Goal: Information Seeking & Learning: Learn about a topic

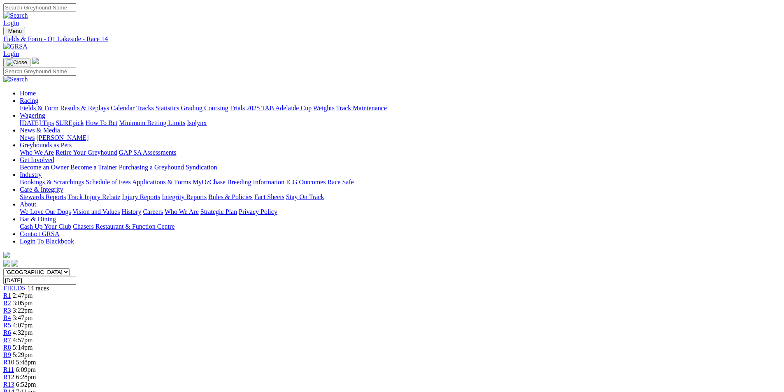
click at [11, 300] on span "R2" at bounding box center [7, 303] width 8 height 7
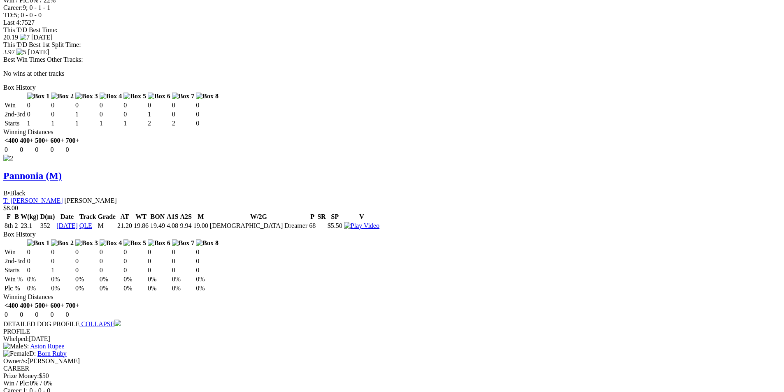
scroll to position [1194, 0]
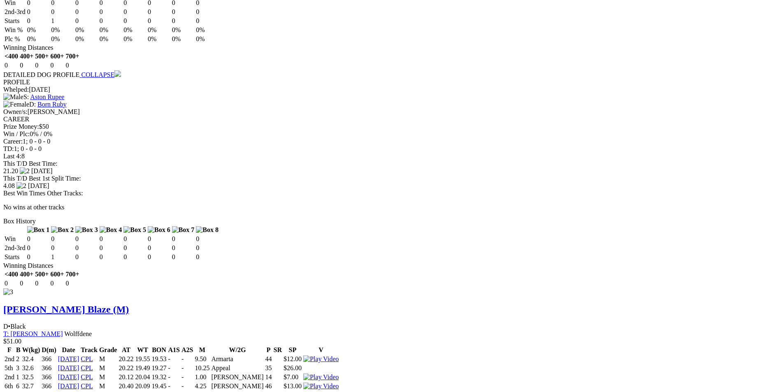
scroll to position [1304, 0]
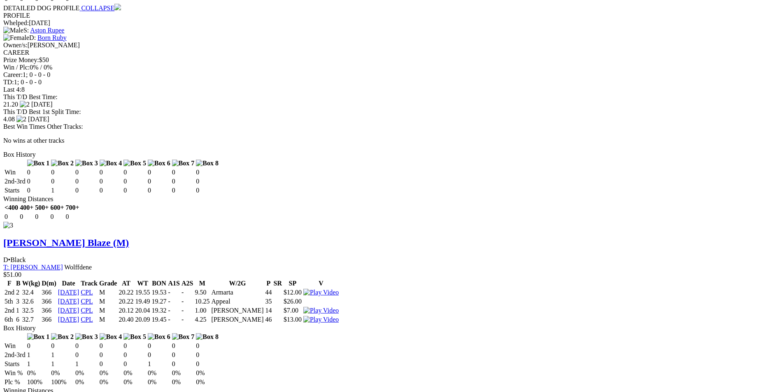
scroll to position [1509, 0]
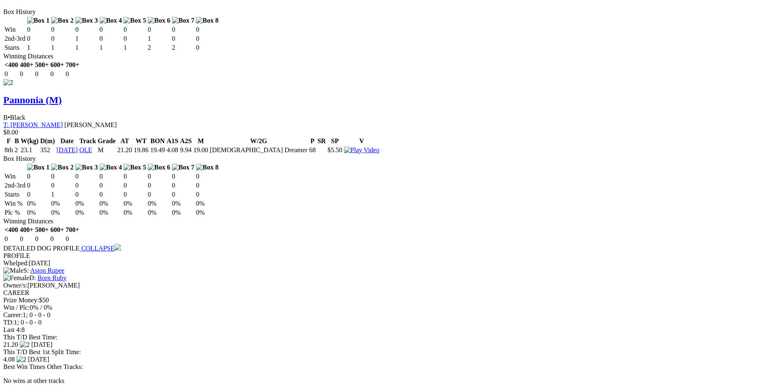
scroll to position [1221, 0]
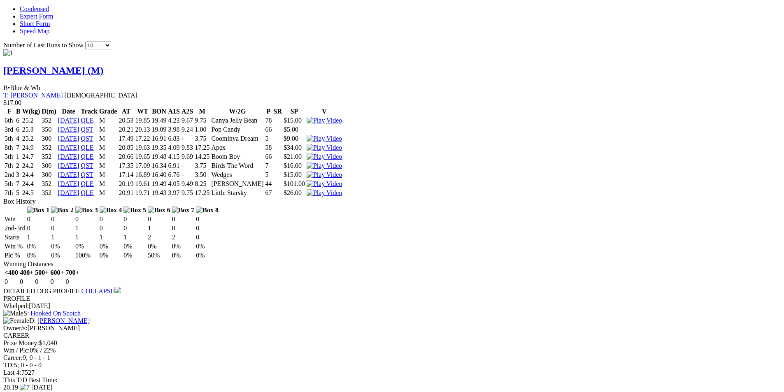
scroll to position [851, 0]
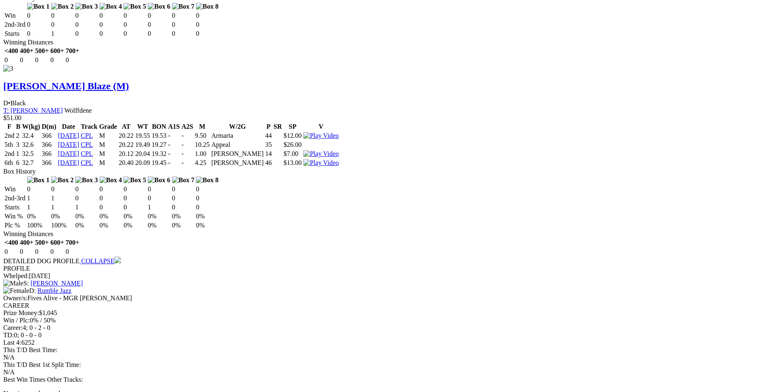
scroll to position [1674, 0]
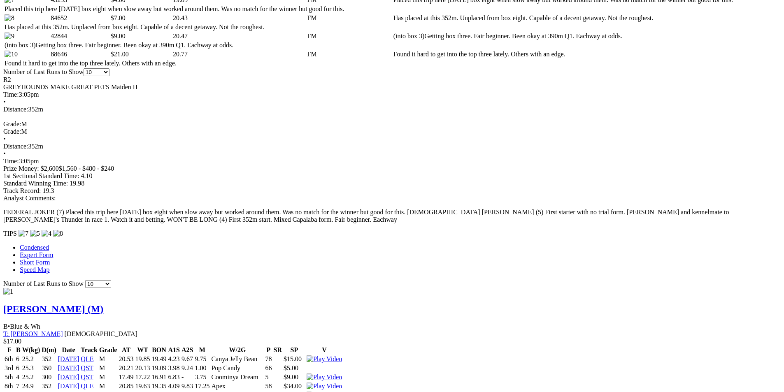
scroll to position [604, 0]
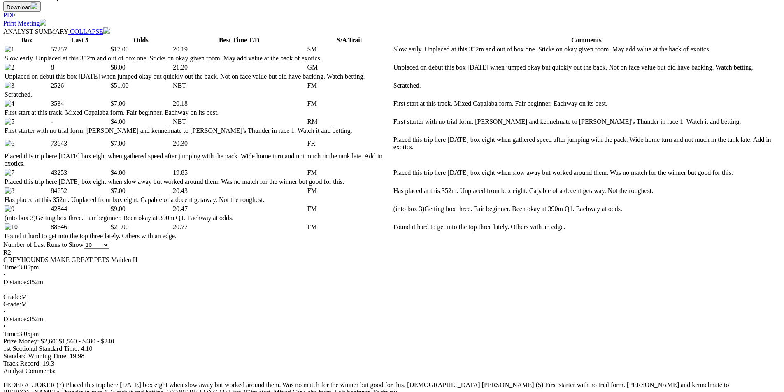
scroll to position [439, 0]
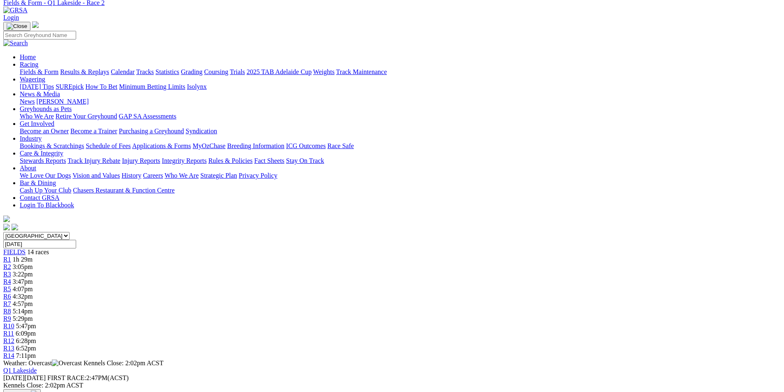
scroll to position [0, 0]
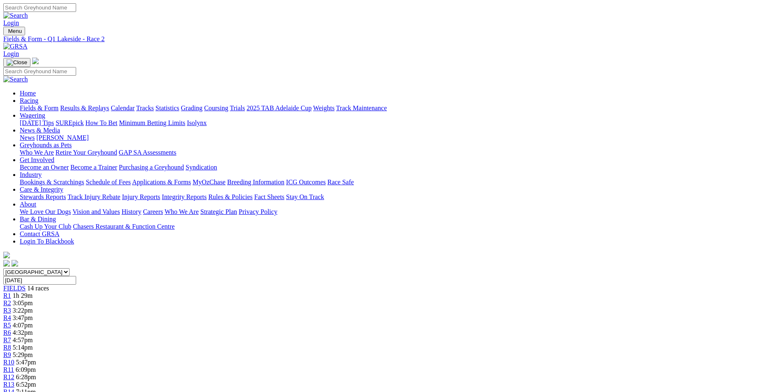
click at [11, 329] on span "R6" at bounding box center [7, 332] width 8 height 7
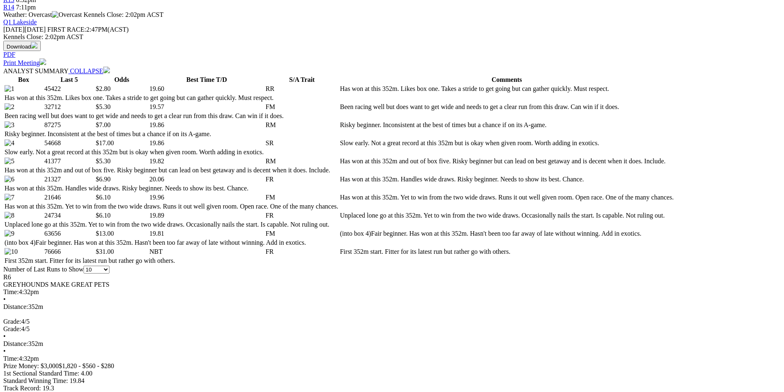
scroll to position [371, 0]
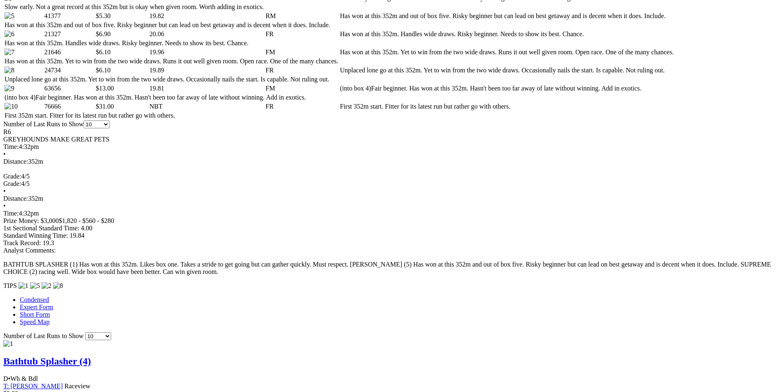
scroll to position [535, 0]
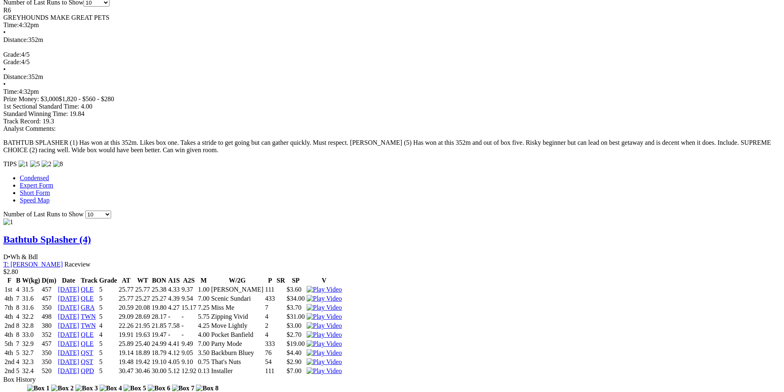
scroll to position [659, 0]
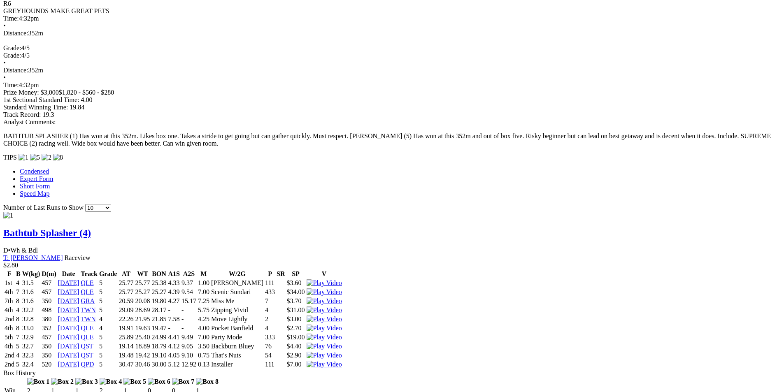
scroll to position [618, 0]
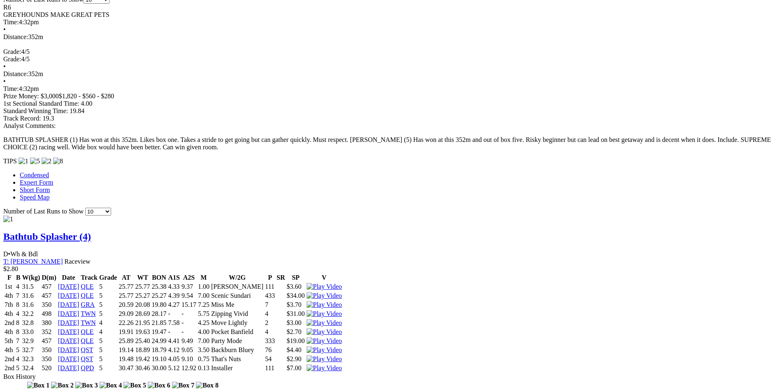
scroll to position [663, 0]
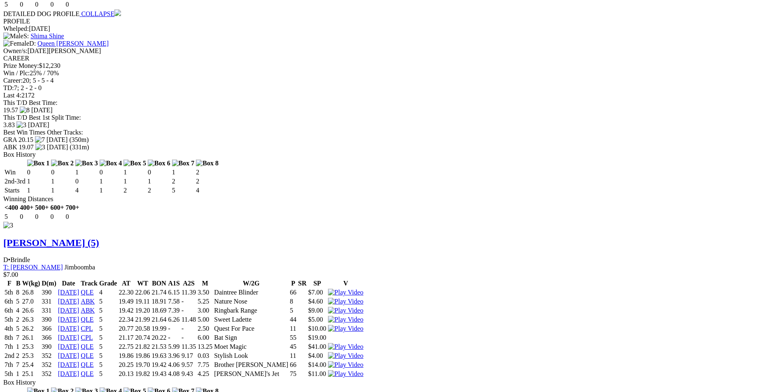
scroll to position [1693, 0]
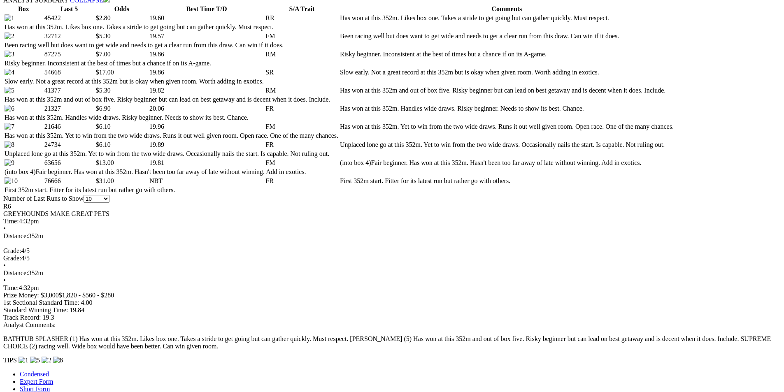
scroll to position [416, 0]
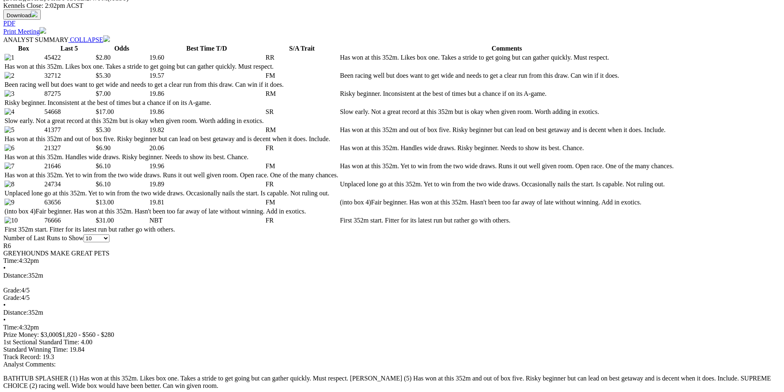
select select "20"
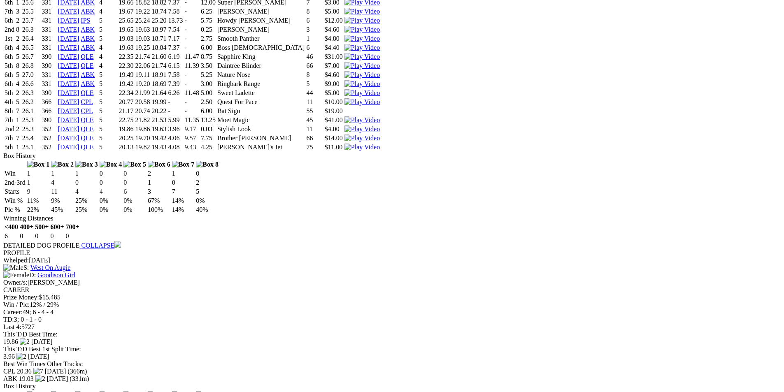
scroll to position [2059, 0]
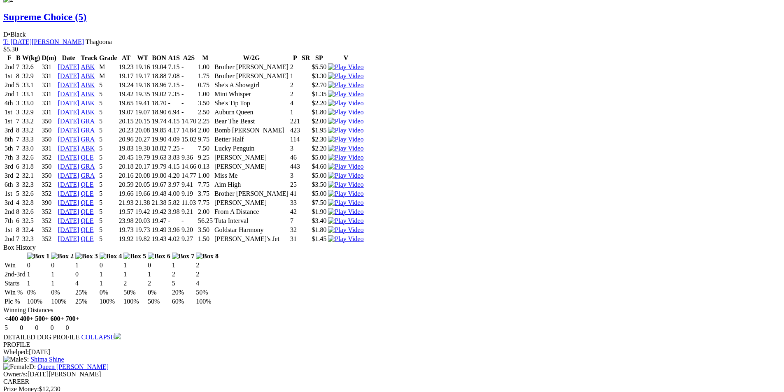
scroll to position [1432, 0]
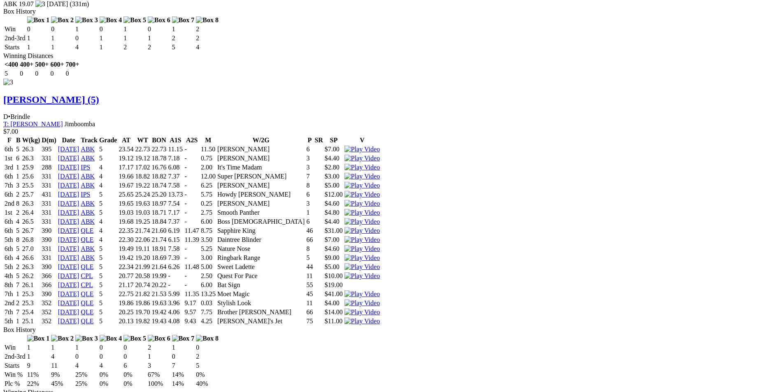
scroll to position [1884, 0]
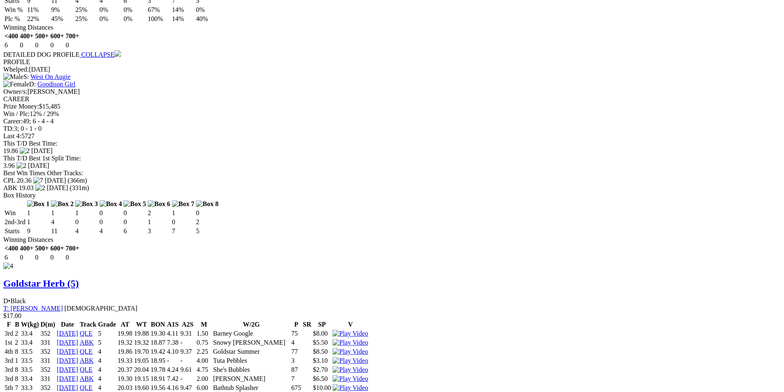
scroll to position [2132, 0]
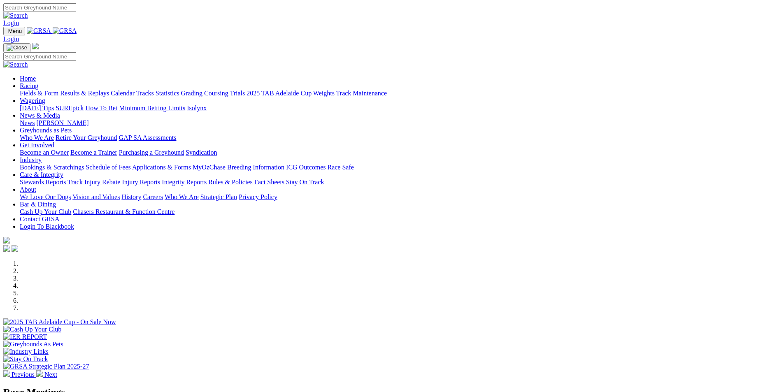
scroll to position [82, 0]
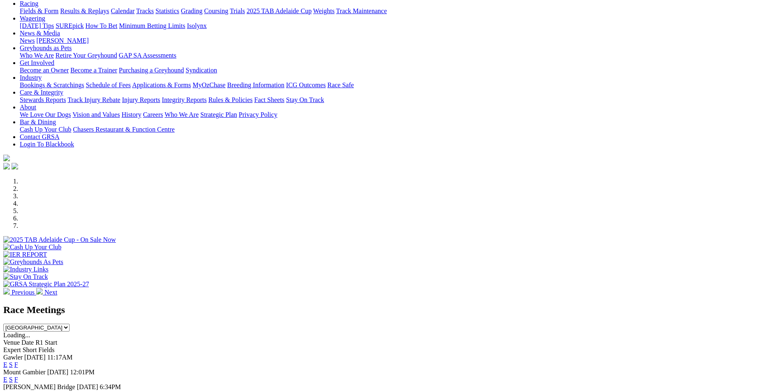
select select "QLD"
click at [70, 324] on select "[GEOGRAPHIC_DATA] [GEOGRAPHIC_DATA] [GEOGRAPHIC_DATA] [GEOGRAPHIC_DATA] [GEOGRA…" at bounding box center [36, 328] width 66 height 8
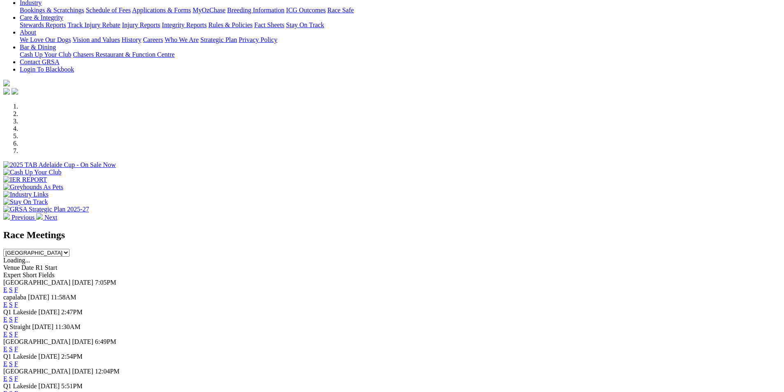
scroll to position [206, 0]
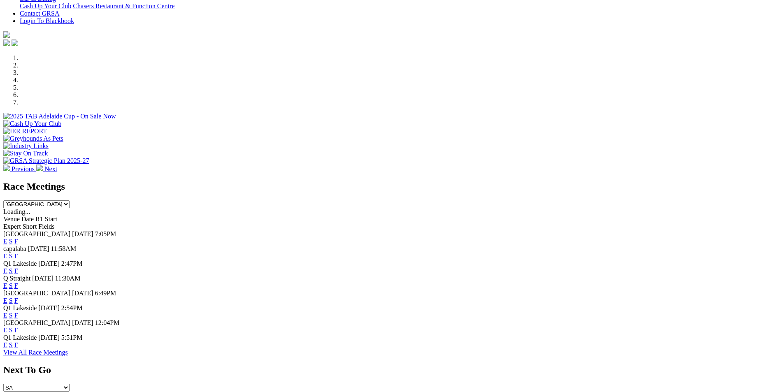
click at [7, 268] on link "E" at bounding box center [5, 271] width 4 height 7
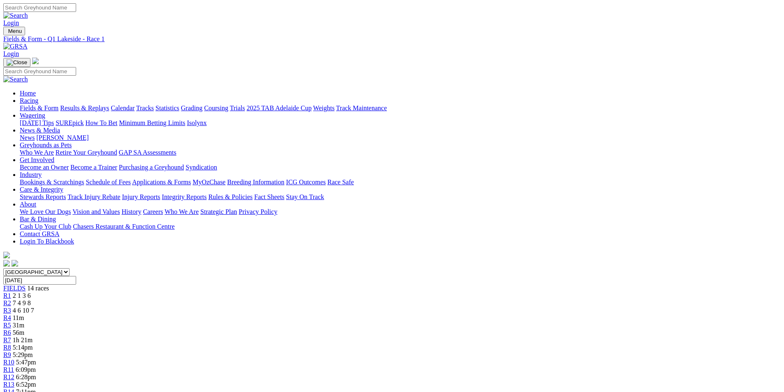
click at [11, 329] on span "R6" at bounding box center [7, 332] width 8 height 7
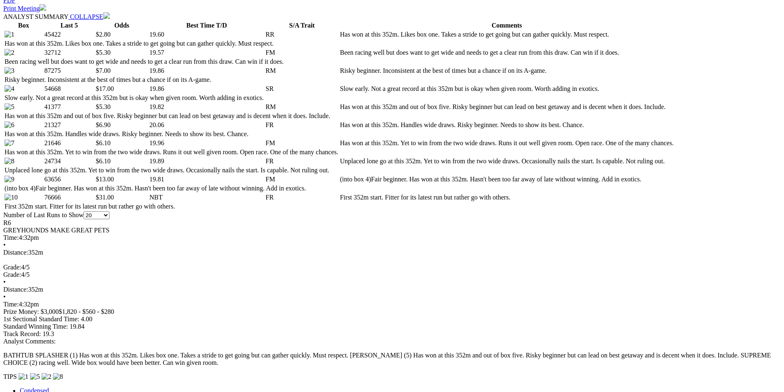
scroll to position [494, 0]
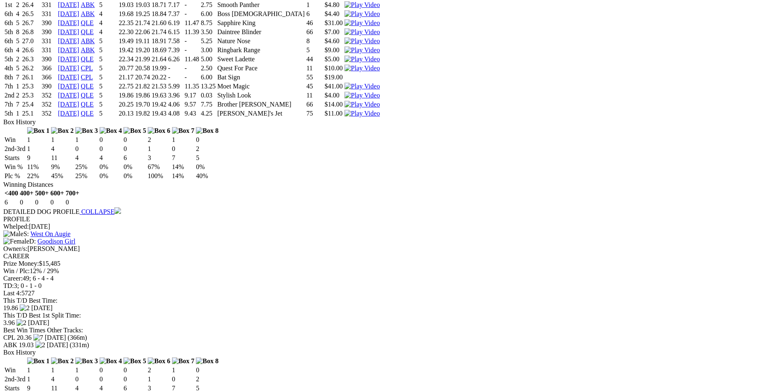
scroll to position [2100, 0]
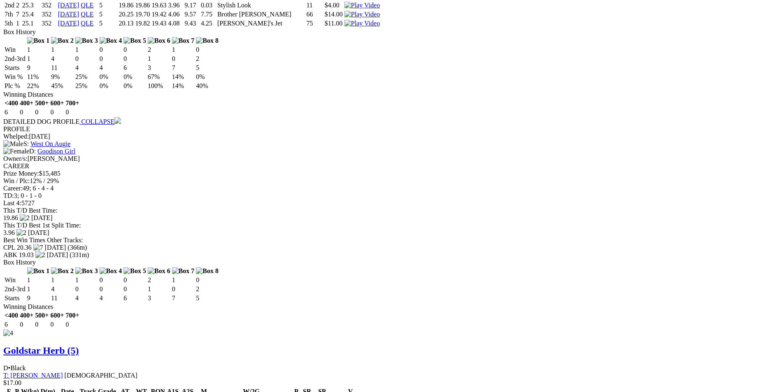
scroll to position [2141, 0]
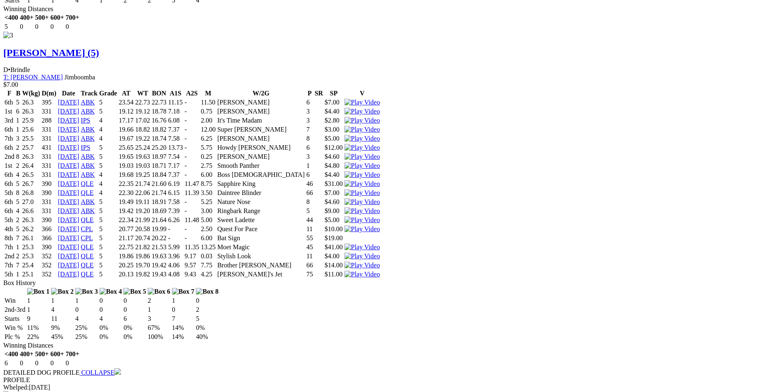
scroll to position [1935, 0]
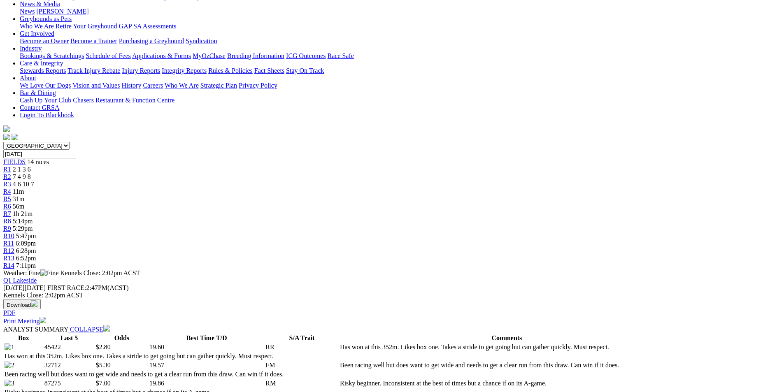
scroll to position [41, 0]
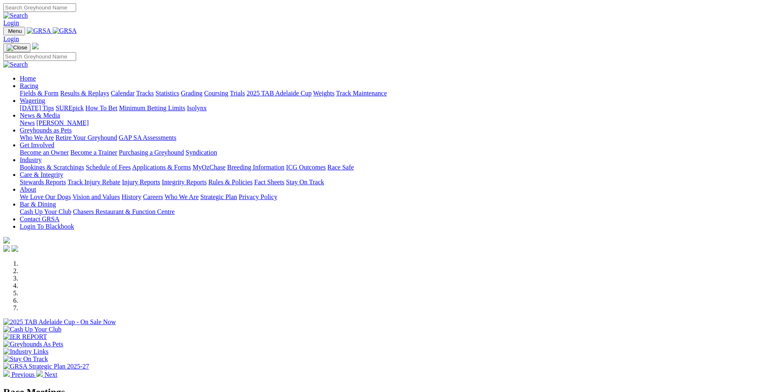
click at [109, 90] on link "Results & Replays" at bounding box center [84, 93] width 49 height 7
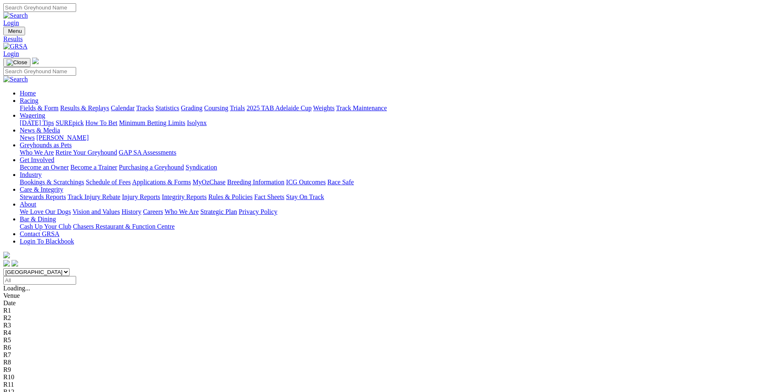
click at [58, 105] on link "Fields & Form" at bounding box center [39, 108] width 39 height 7
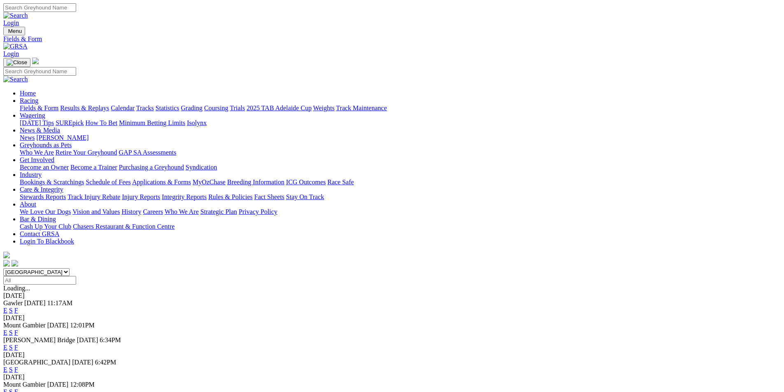
click at [70, 268] on select "[GEOGRAPHIC_DATA] [GEOGRAPHIC_DATA] [GEOGRAPHIC_DATA] [GEOGRAPHIC_DATA] [GEOGRA…" at bounding box center [36, 272] width 66 height 8
select select "QLD"
click at [70, 268] on select "[GEOGRAPHIC_DATA] [GEOGRAPHIC_DATA] [GEOGRAPHIC_DATA] [GEOGRAPHIC_DATA] [GEOGRA…" at bounding box center [36, 272] width 66 height 8
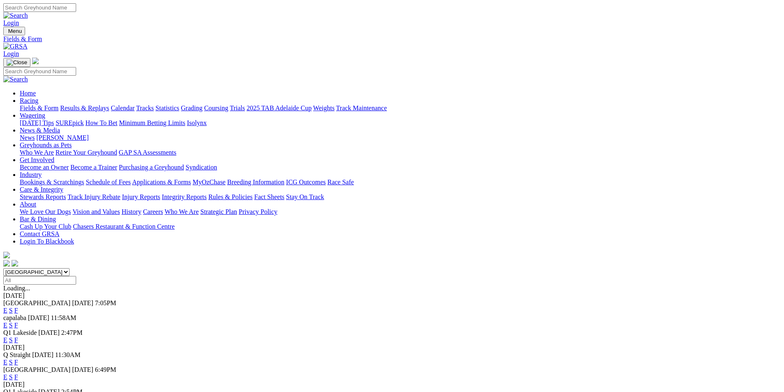
click at [7, 337] on link "E" at bounding box center [5, 340] width 4 height 7
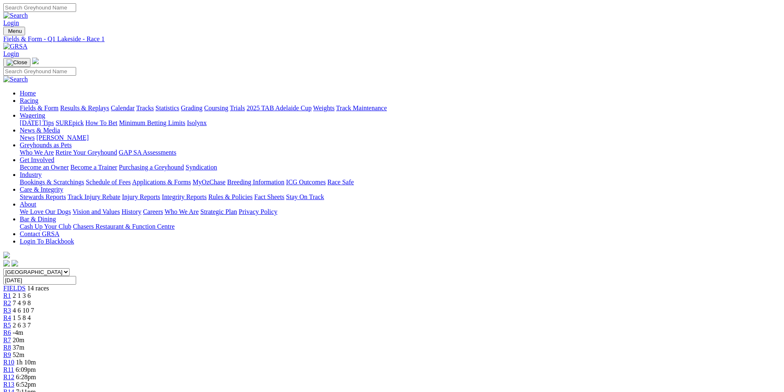
click at [399, 337] on div "R7 20m" at bounding box center [392, 340] width 778 height 7
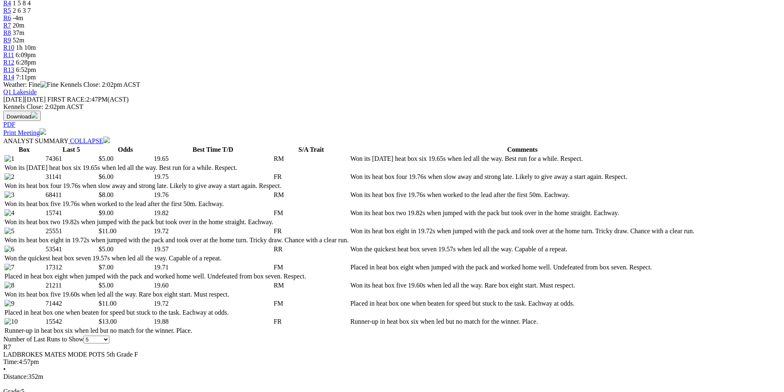
scroll to position [329, 0]
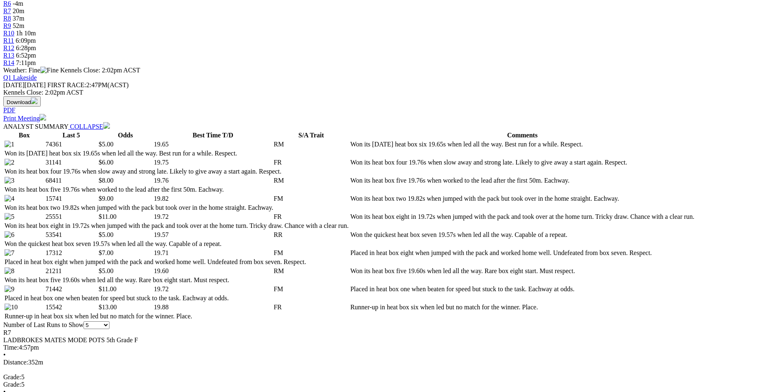
select select "10"
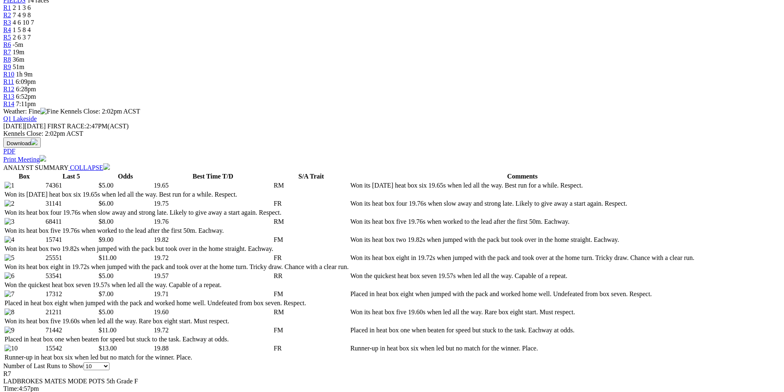
scroll to position [329, 0]
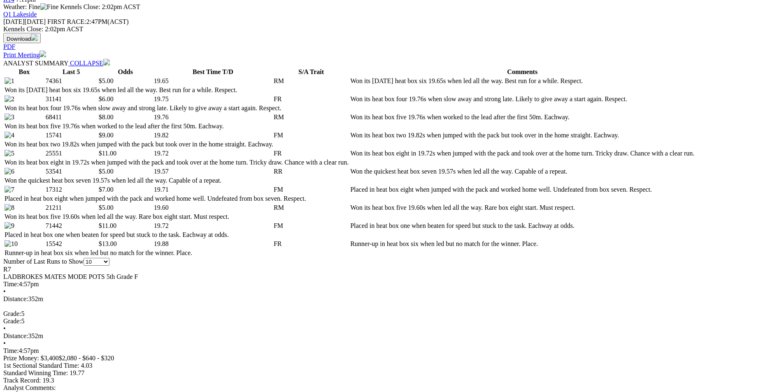
scroll to position [412, 0]
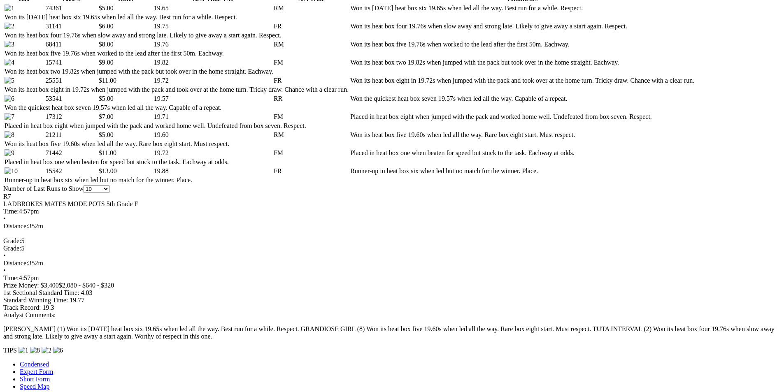
scroll to position [453, 0]
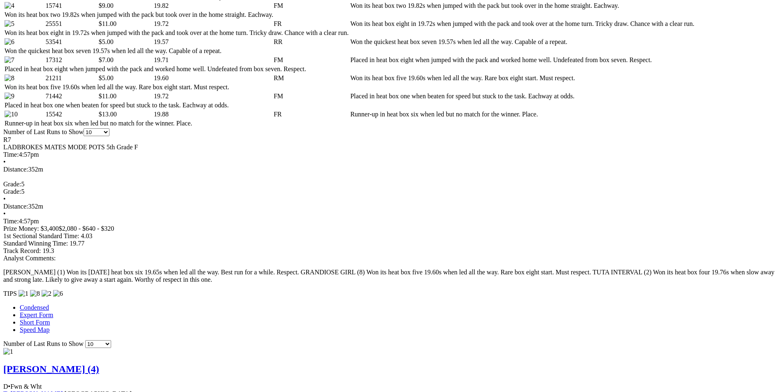
scroll to position [618, 0]
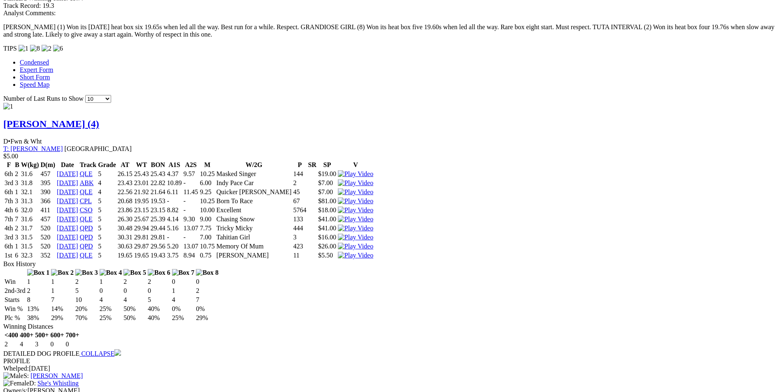
scroll to position [782, 0]
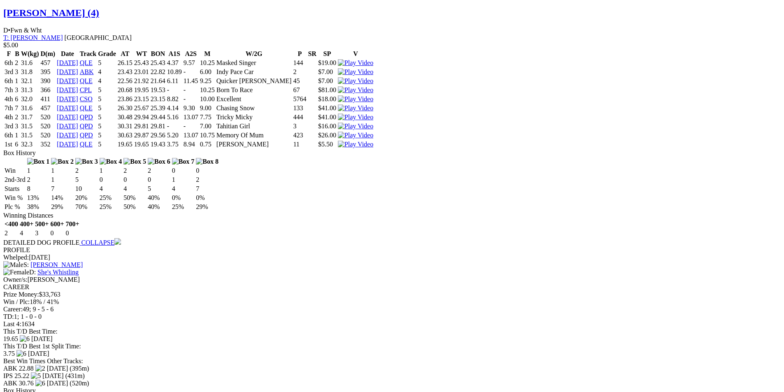
scroll to position [906, 0]
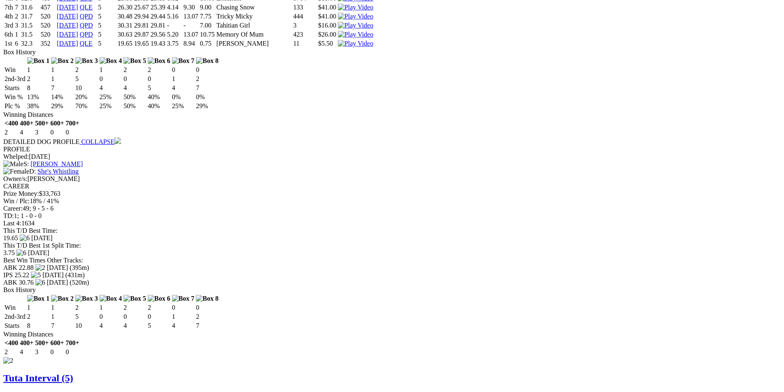
scroll to position [1070, 0]
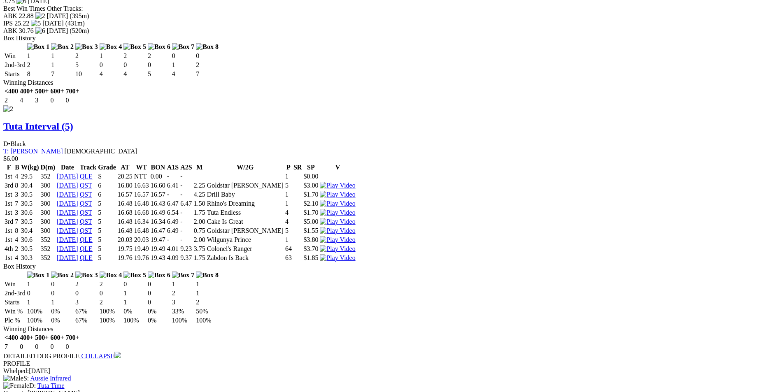
scroll to position [1235, 0]
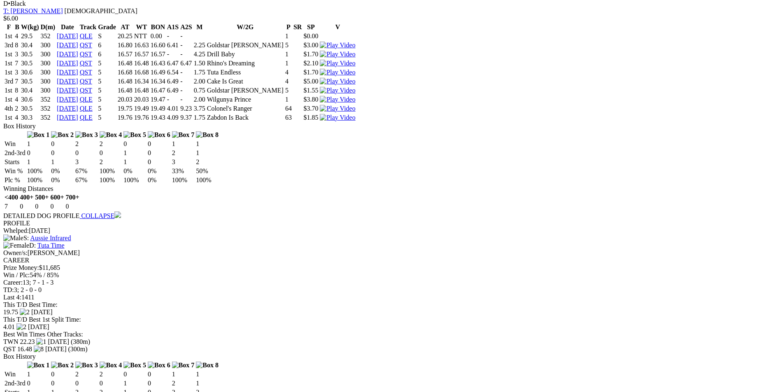
scroll to position [1400, 0]
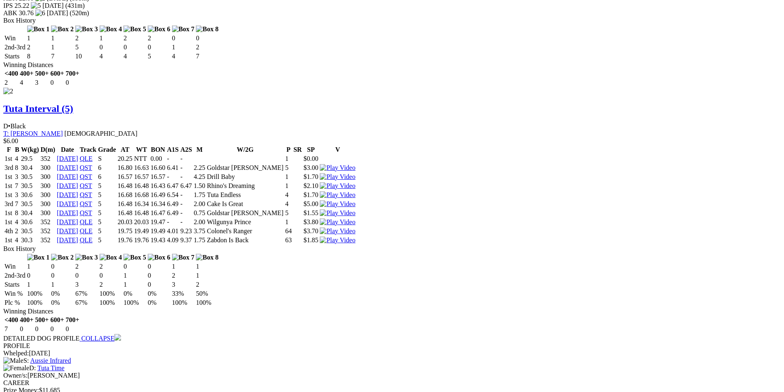
scroll to position [1318, 0]
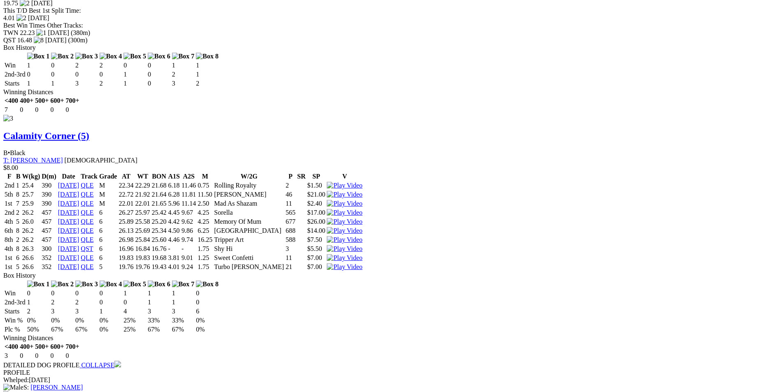
scroll to position [1688, 0]
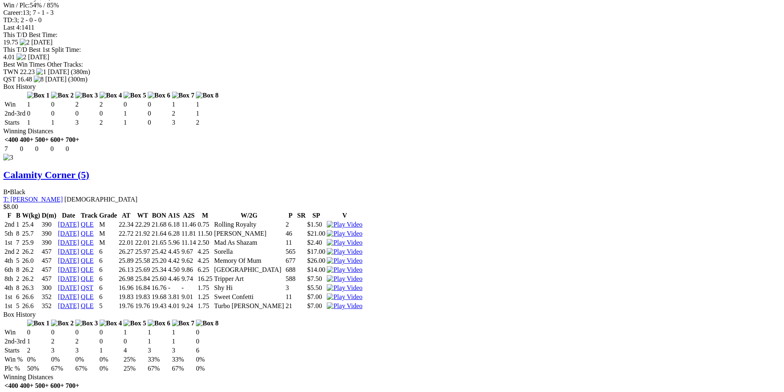
scroll to position [1606, 0]
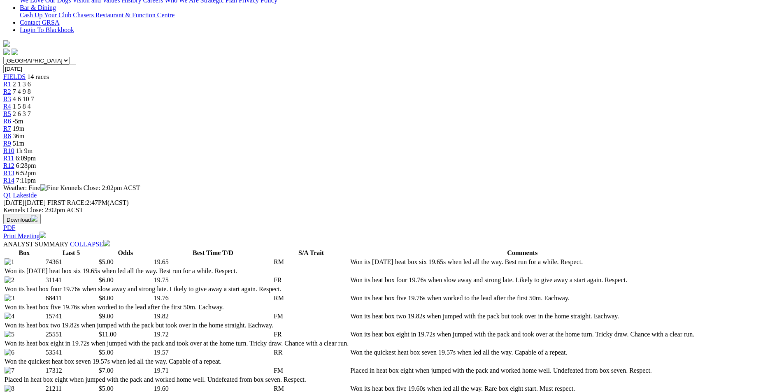
scroll to position [0, 0]
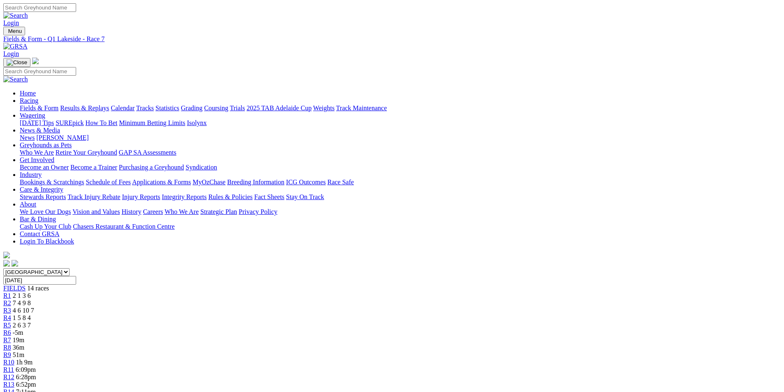
click at [11, 344] on link "R8" at bounding box center [7, 347] width 8 height 7
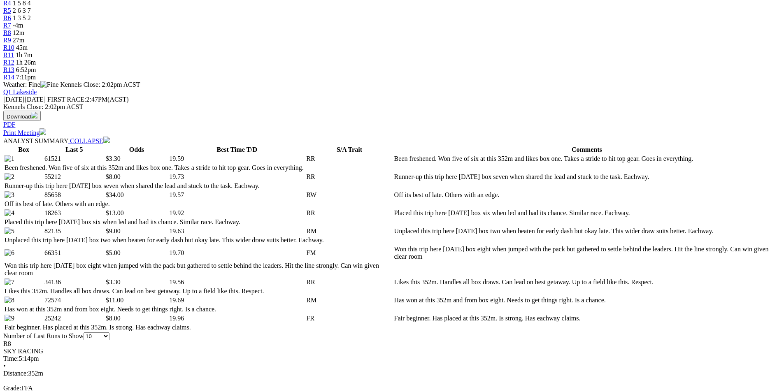
scroll to position [371, 0]
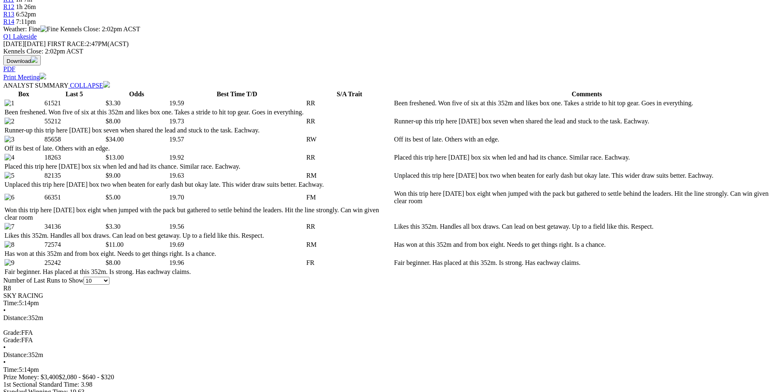
select select "20"
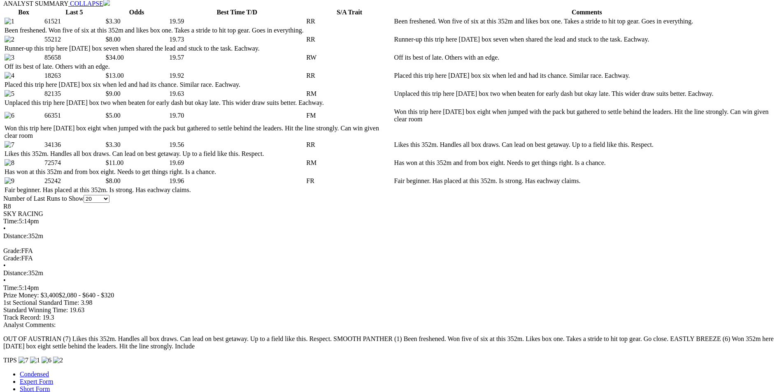
scroll to position [453, 0]
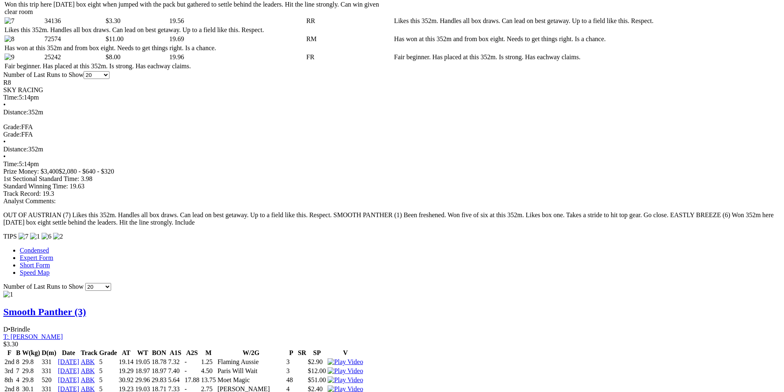
scroll to position [659, 0]
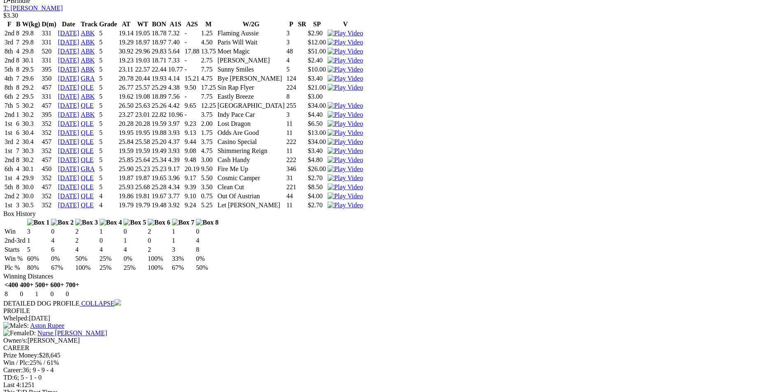
scroll to position [906, 0]
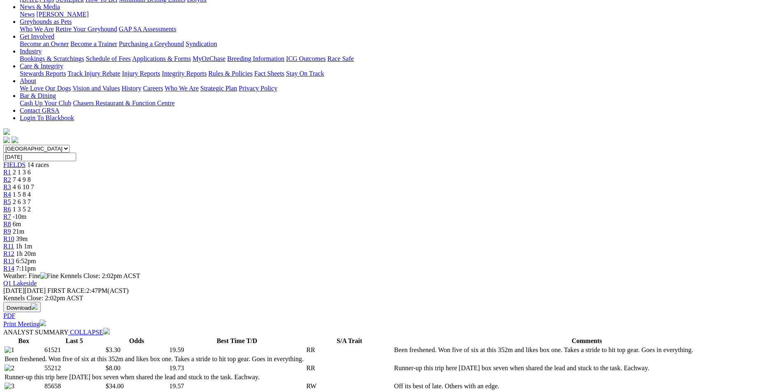
scroll to position [0, 0]
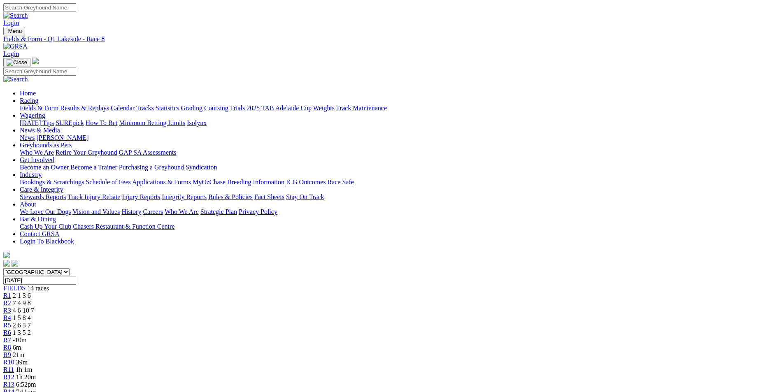
click at [11, 352] on link "R9" at bounding box center [7, 355] width 8 height 7
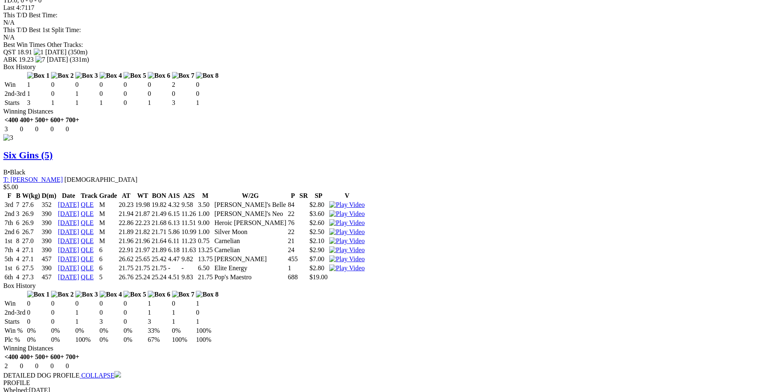
scroll to position [1688, 0]
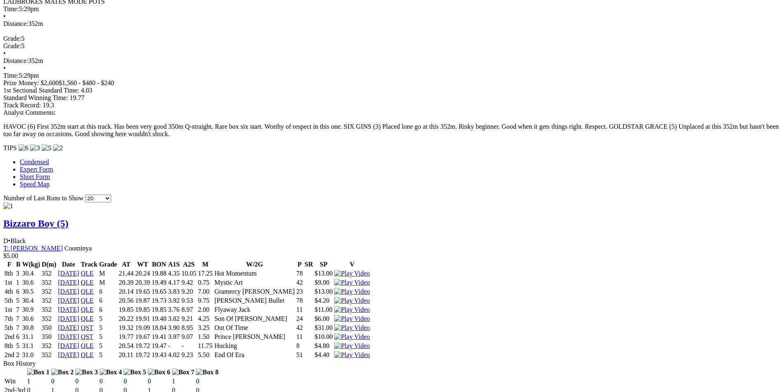
scroll to position [690, 0]
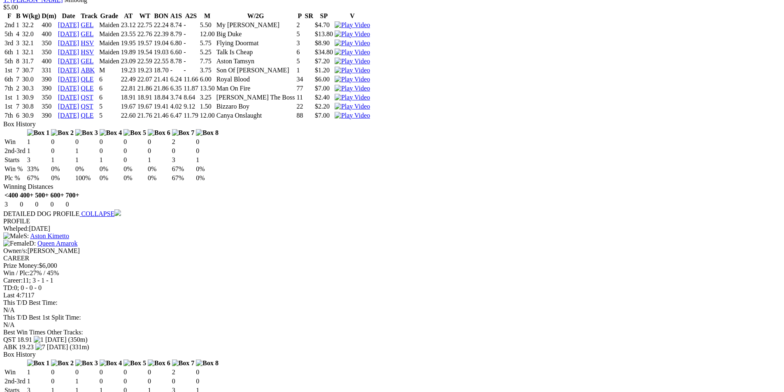
scroll to position [1390, 0]
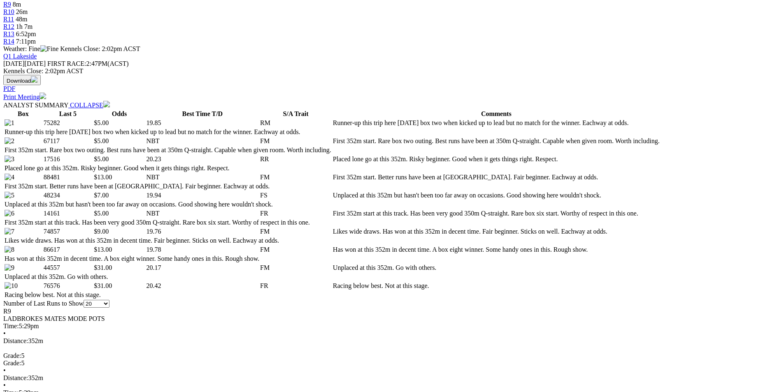
scroll to position [371, 0]
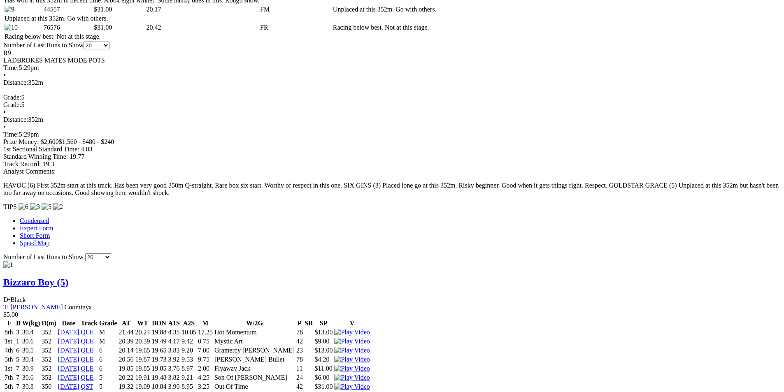
scroll to position [618, 0]
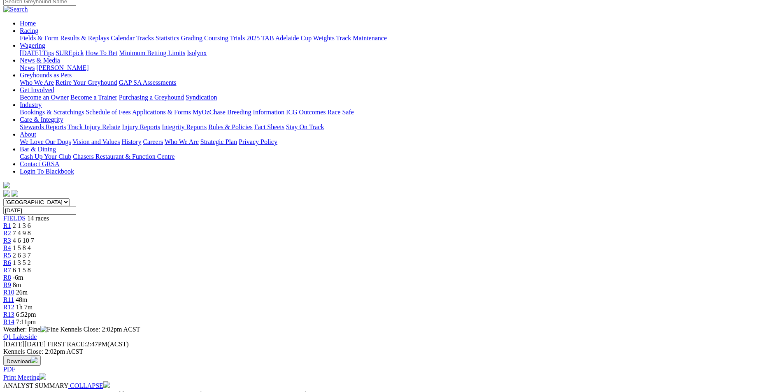
scroll to position [0, 0]
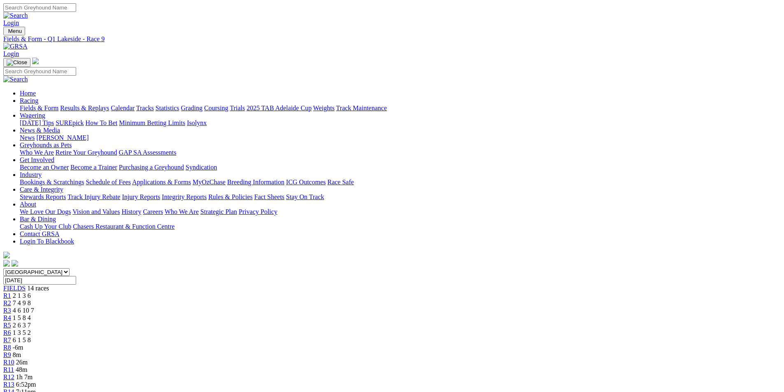
click at [500, 359] on div "R10 26m" at bounding box center [392, 362] width 778 height 7
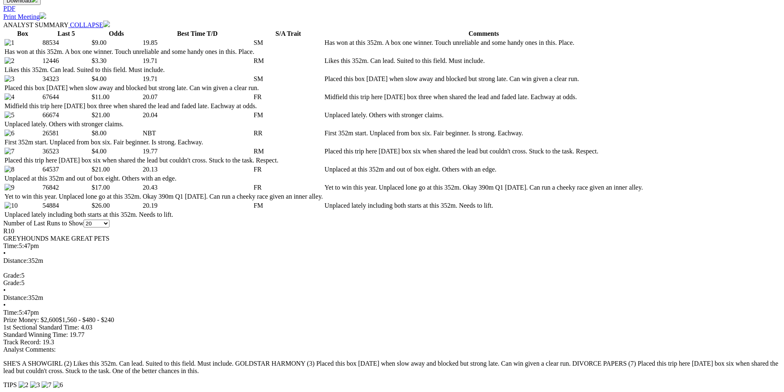
scroll to position [453, 0]
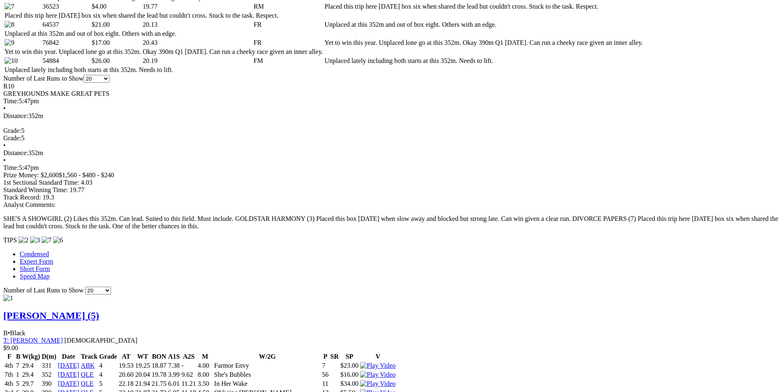
scroll to position [576, 0]
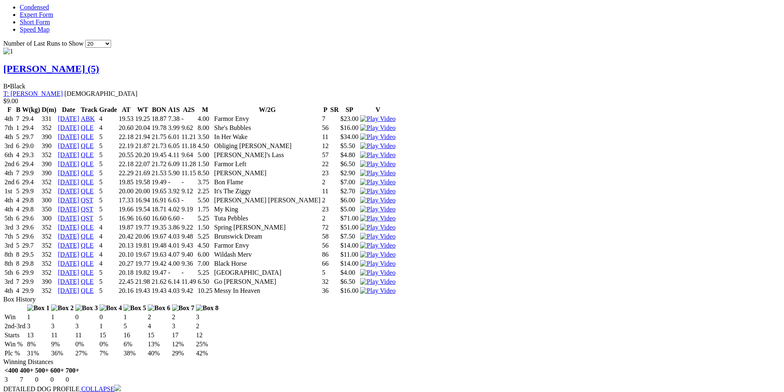
scroll to position [823, 0]
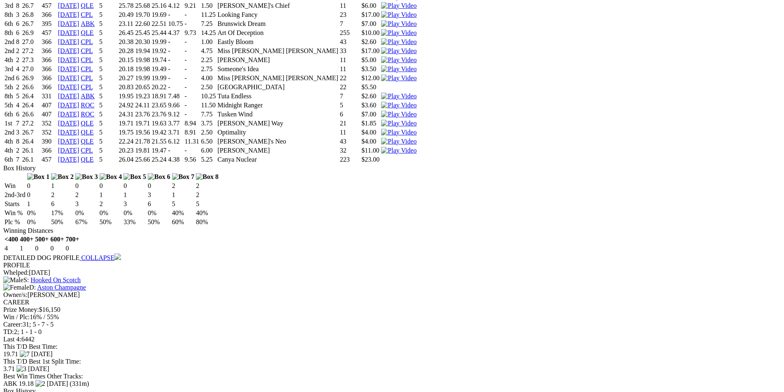
scroll to position [1647, 0]
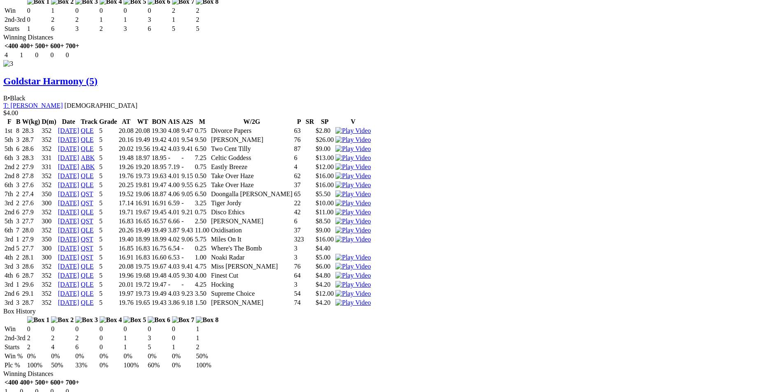
scroll to position [1958, 0]
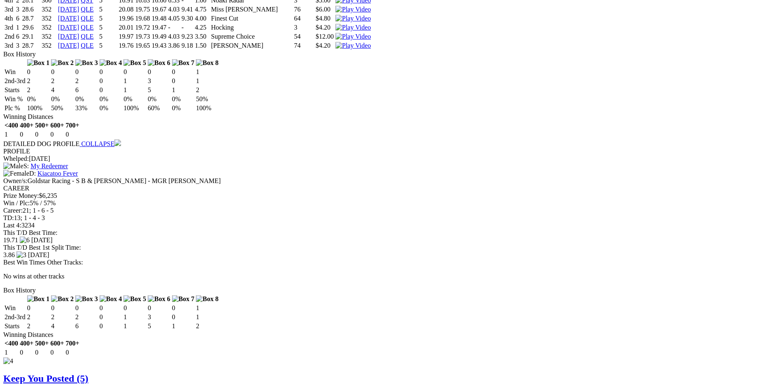
scroll to position [2205, 0]
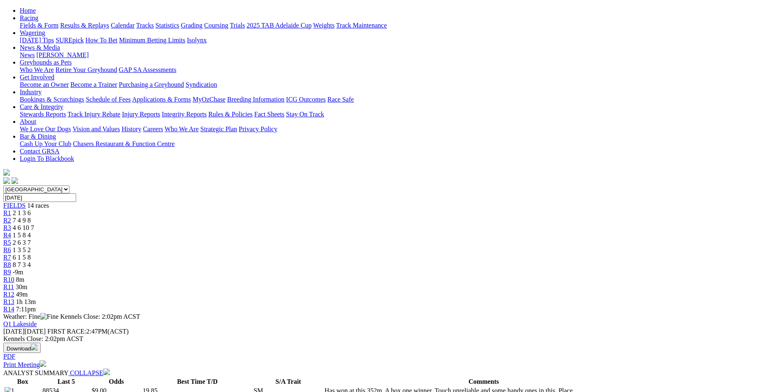
scroll to position [0, 0]
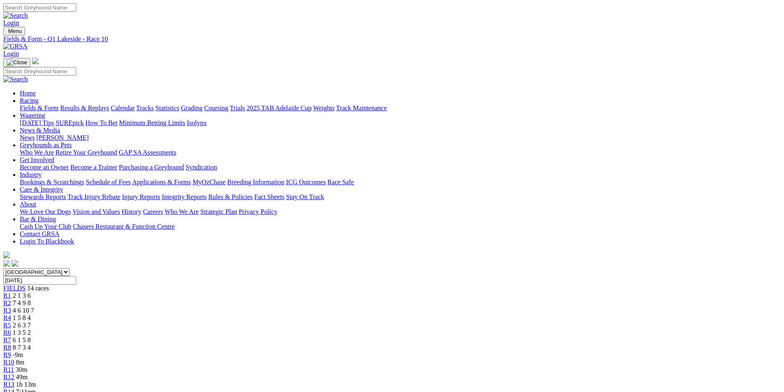
click at [14, 366] on span "R11" at bounding box center [8, 369] width 11 height 7
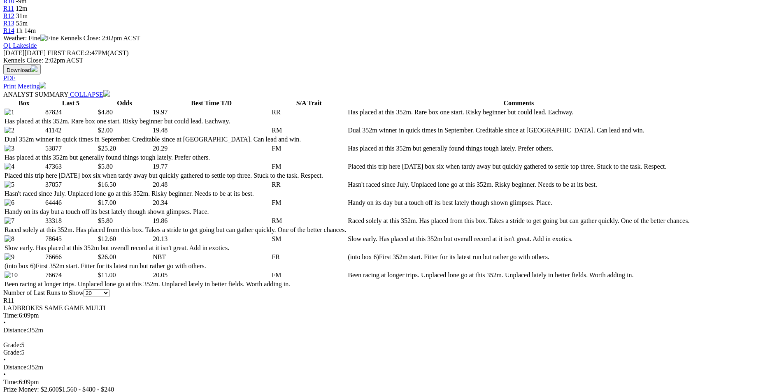
scroll to position [371, 0]
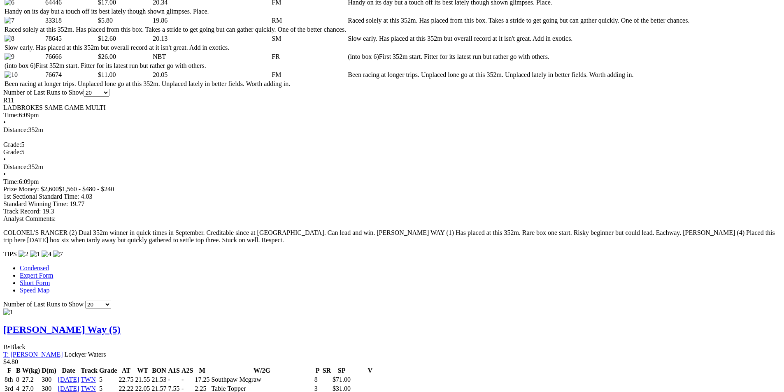
scroll to position [576, 0]
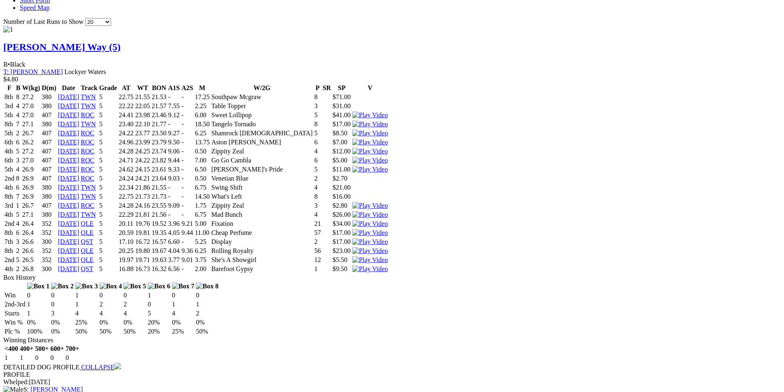
scroll to position [865, 0]
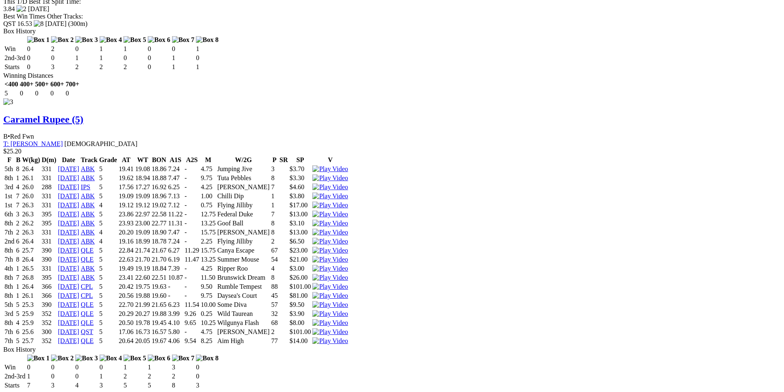
scroll to position [1812, 0]
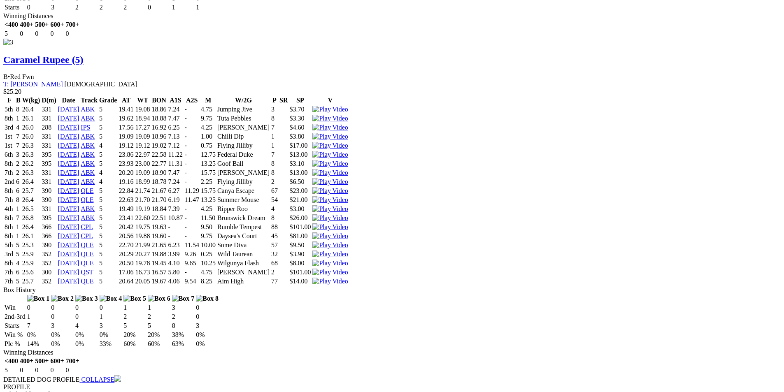
scroll to position [1935, 0]
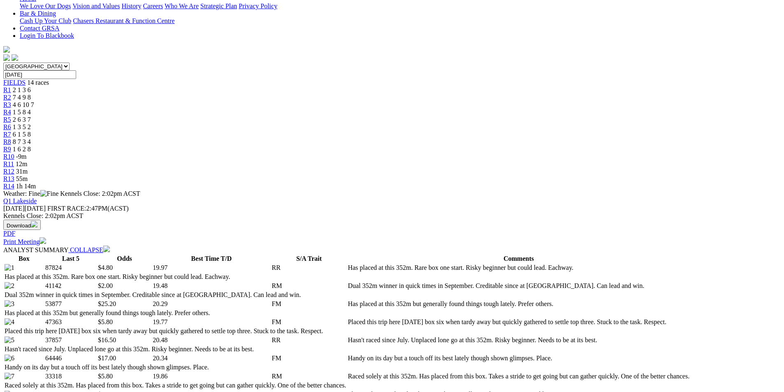
scroll to position [0, 0]
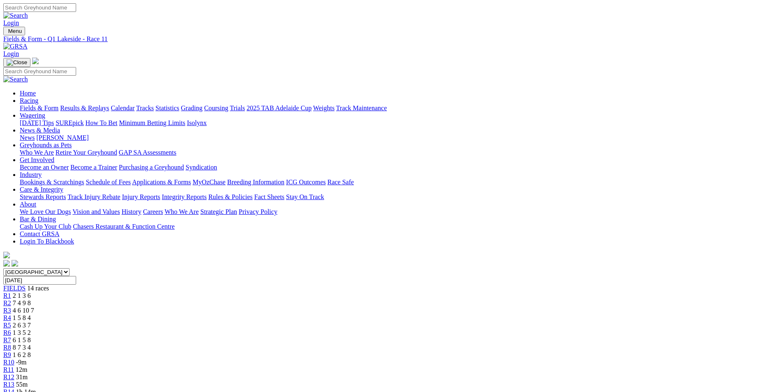
click at [14, 374] on span "R12" at bounding box center [8, 377] width 11 height 7
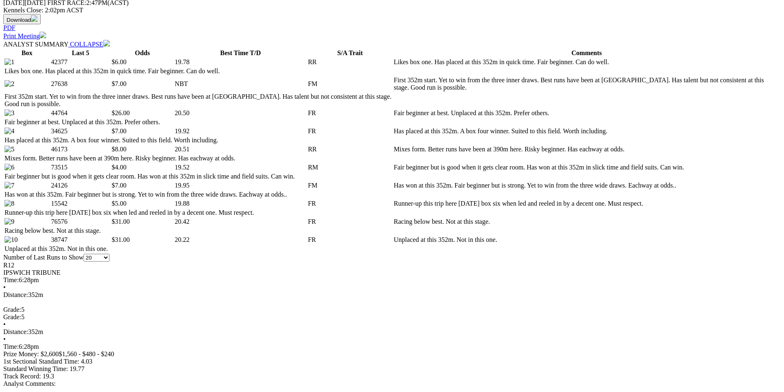
scroll to position [412, 0]
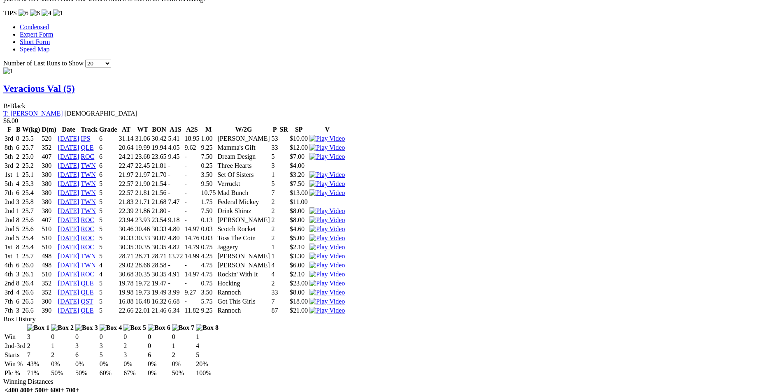
scroll to position [947, 0]
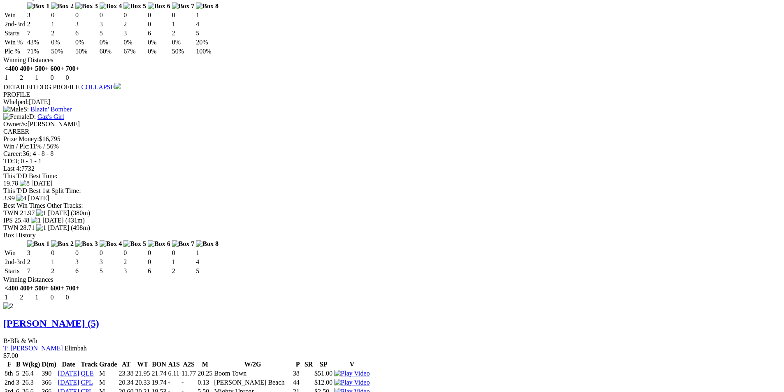
scroll to position [1153, 0]
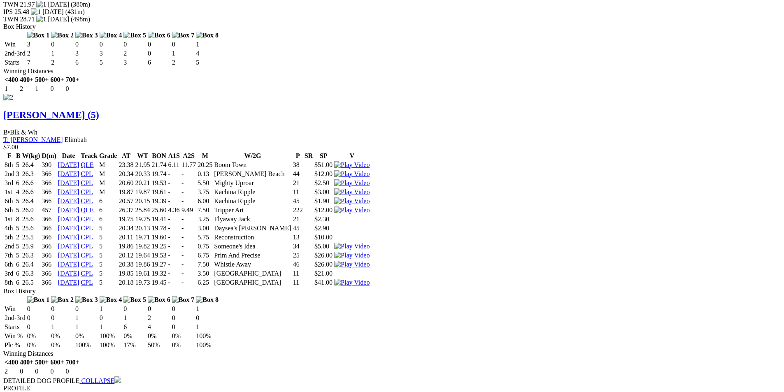
scroll to position [1372, 0]
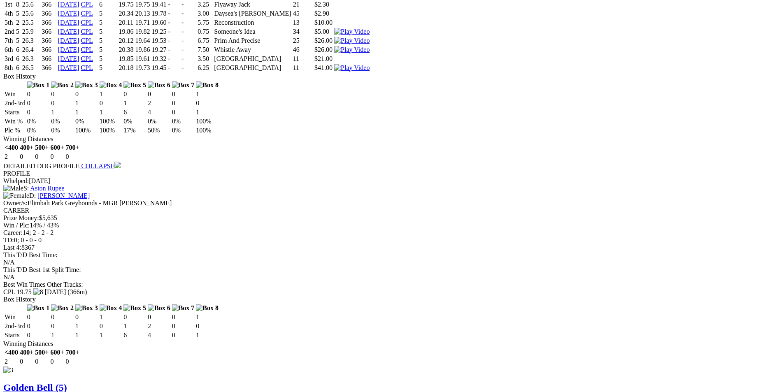
scroll to position [1578, 0]
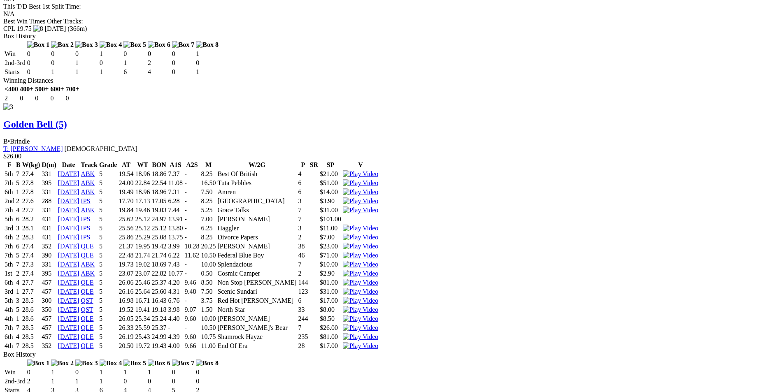
scroll to position [1866, 0]
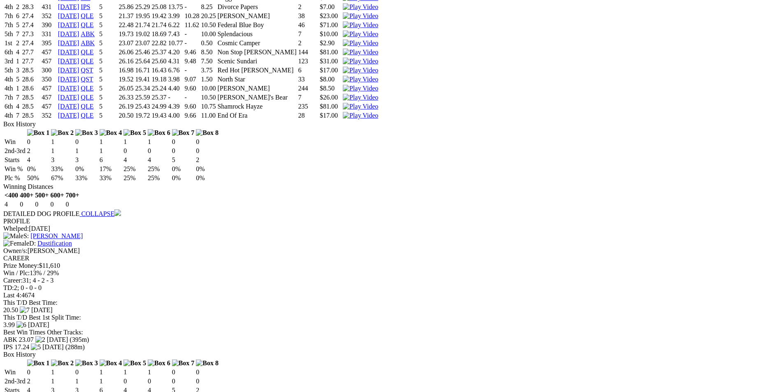
scroll to position [2072, 0]
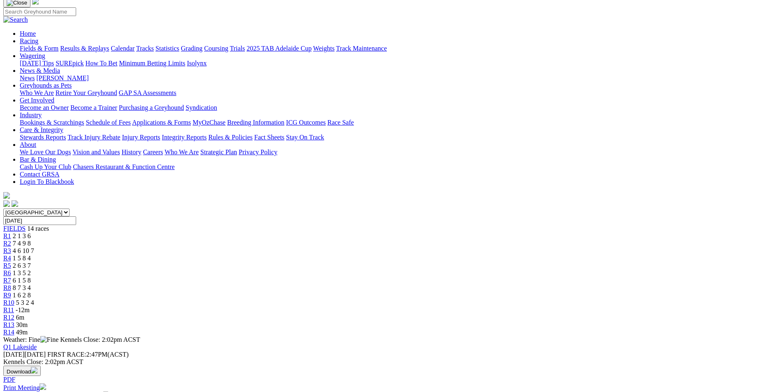
scroll to position [0, 0]
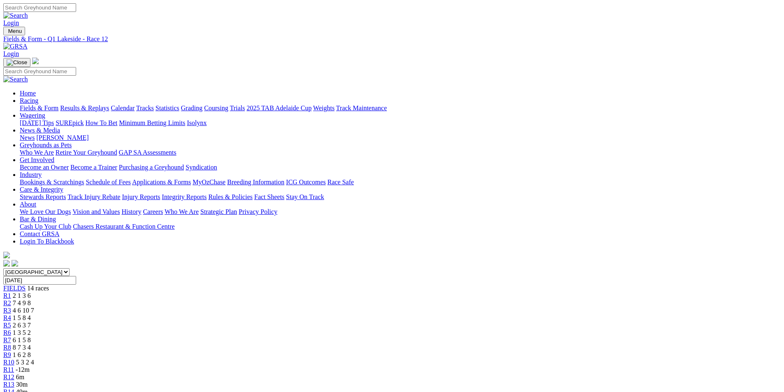
click at [14, 381] on span "R13" at bounding box center [8, 384] width 11 height 7
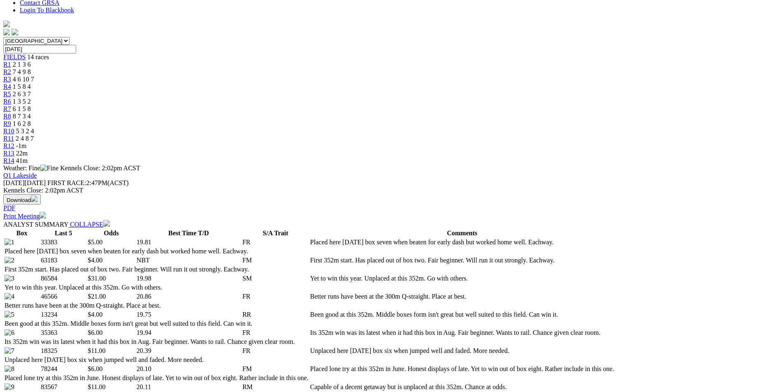
scroll to position [329, 0]
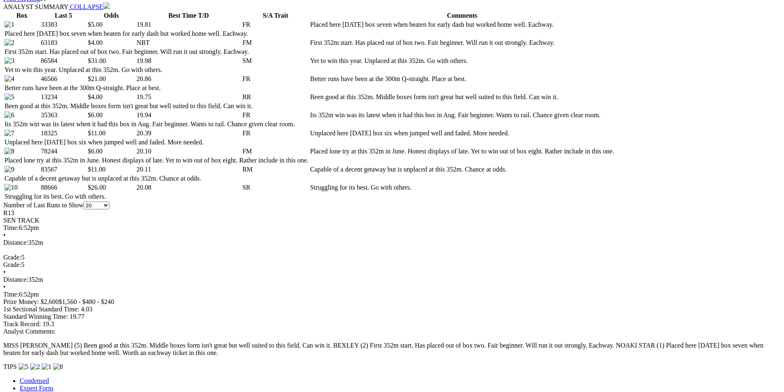
scroll to position [453, 0]
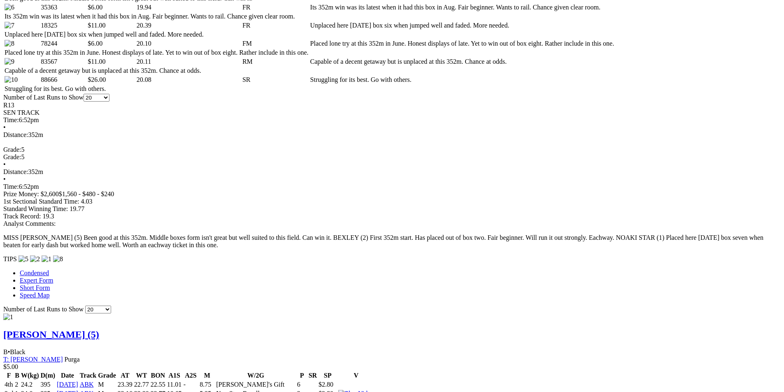
scroll to position [576, 0]
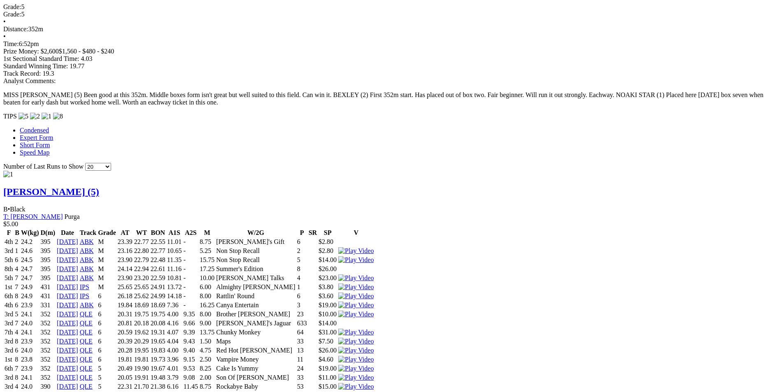
scroll to position [782, 0]
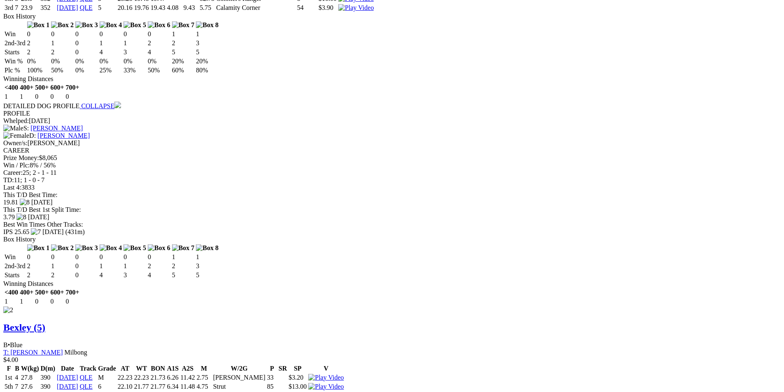
scroll to position [1112, 0]
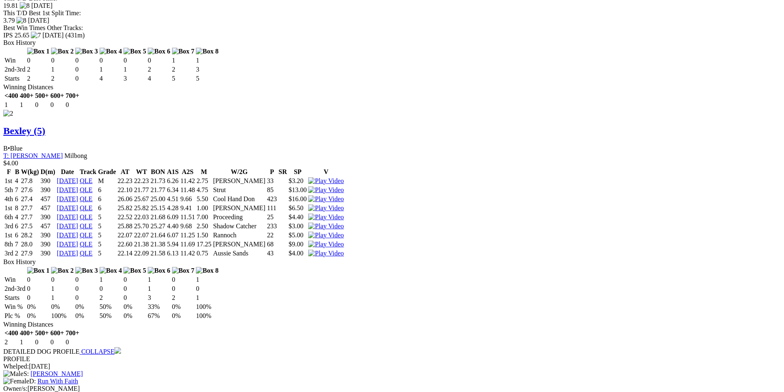
scroll to position [1318, 0]
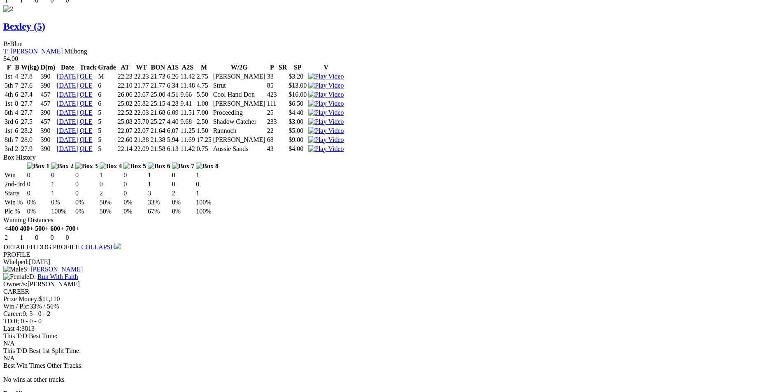
scroll to position [1400, 0]
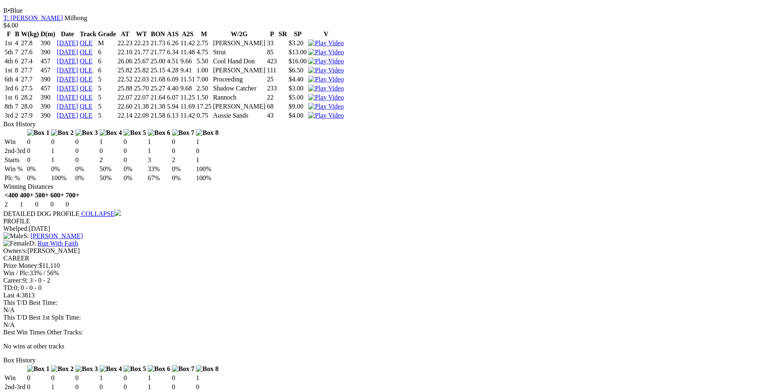
scroll to position [1359, 0]
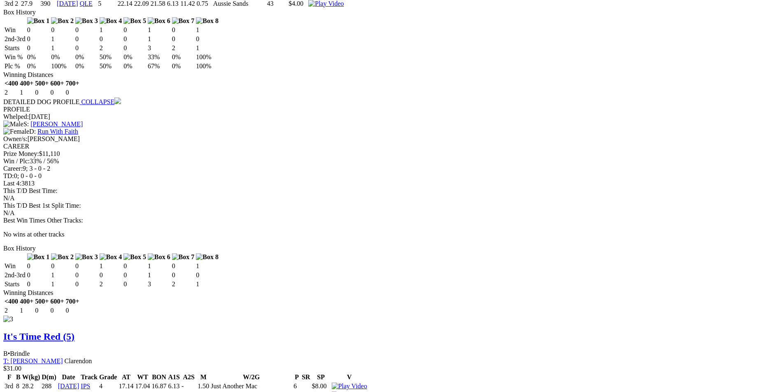
scroll to position [1606, 0]
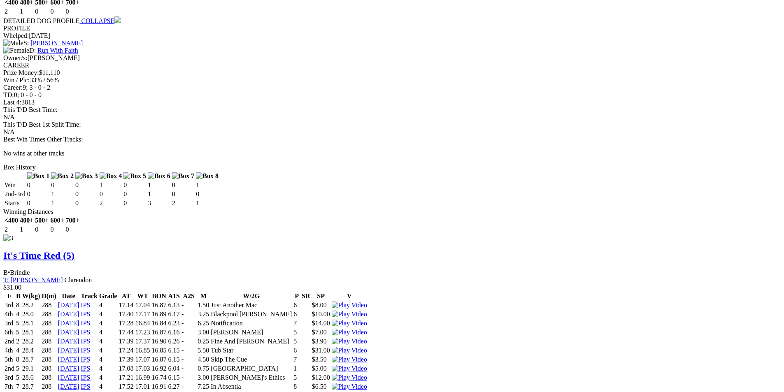
scroll to position [1647, 0]
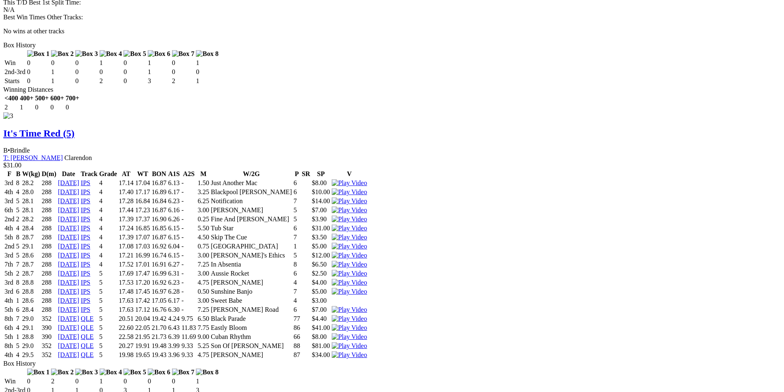
scroll to position [1770, 0]
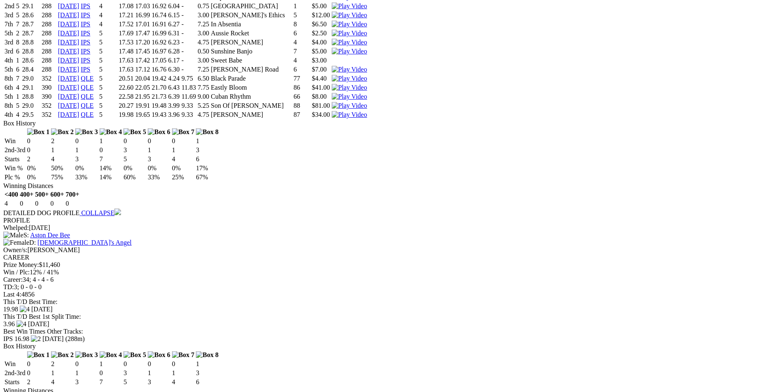
scroll to position [2017, 0]
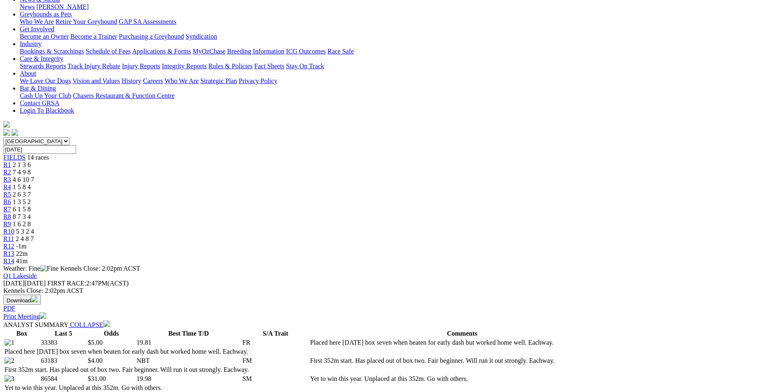
scroll to position [0, 0]
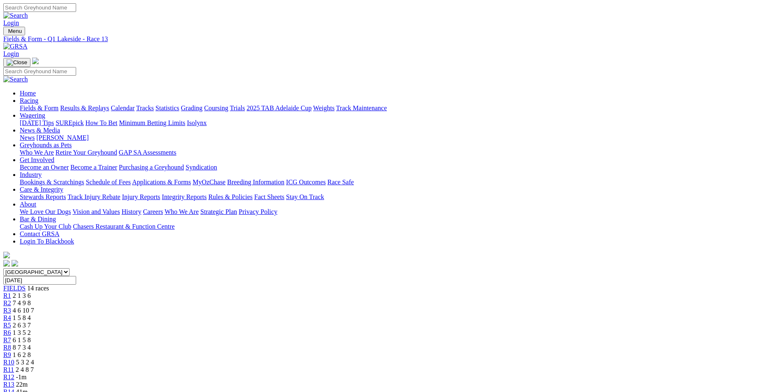
click at [11, 292] on link "R1" at bounding box center [7, 295] width 8 height 7
